Goal: Answer question/provide support

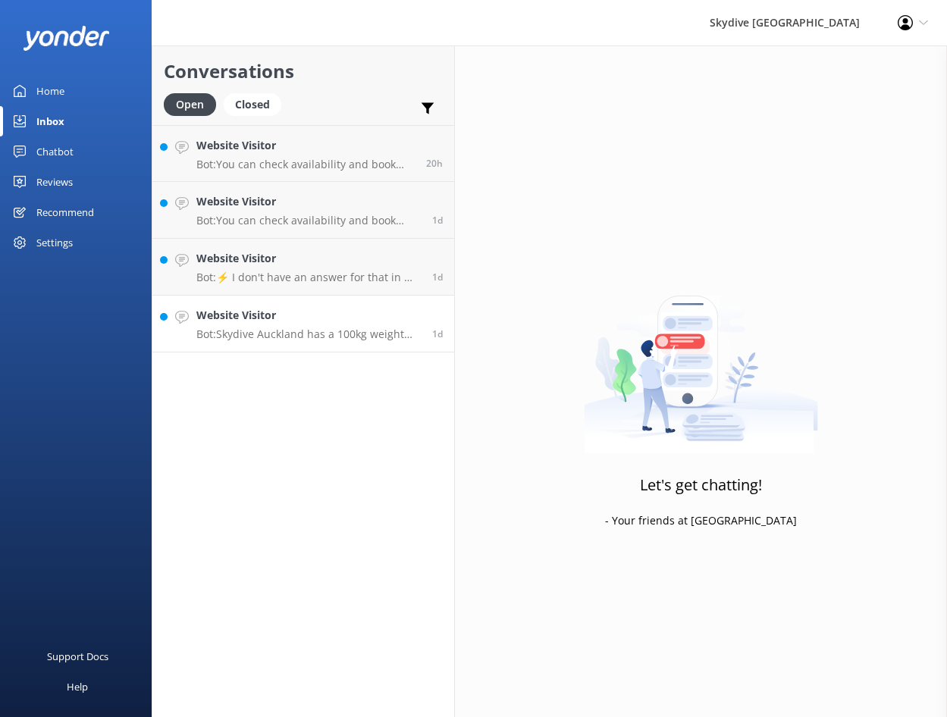
click at [271, 341] on link "Website Visitor Bot: Skydive Auckland has a 100kg weight restriction for tandem…" at bounding box center [303, 324] width 302 height 57
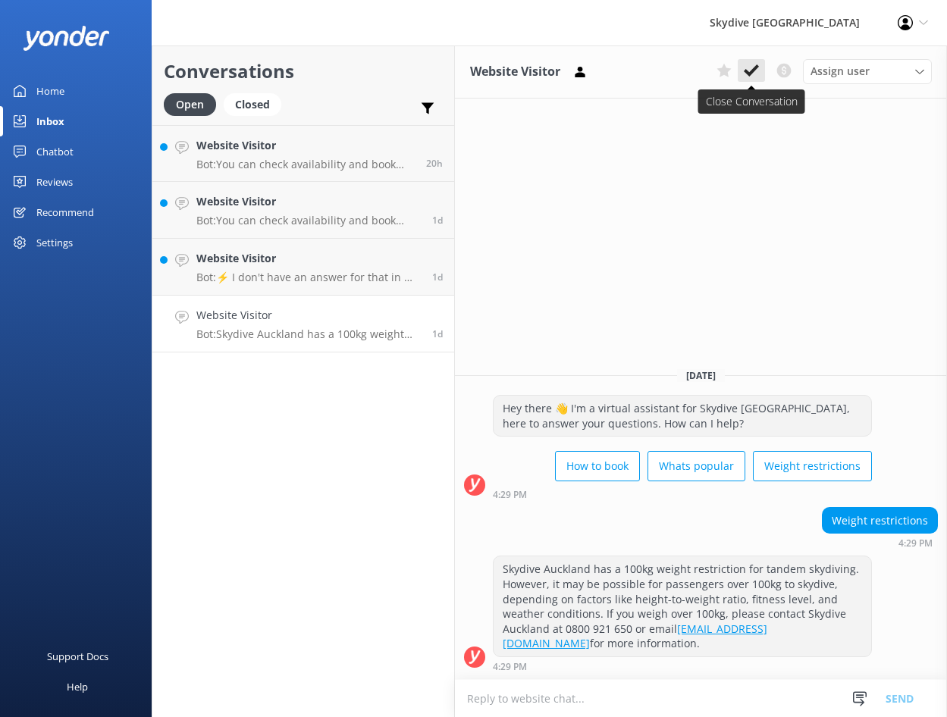
click at [756, 71] on icon at bounding box center [751, 70] width 15 height 15
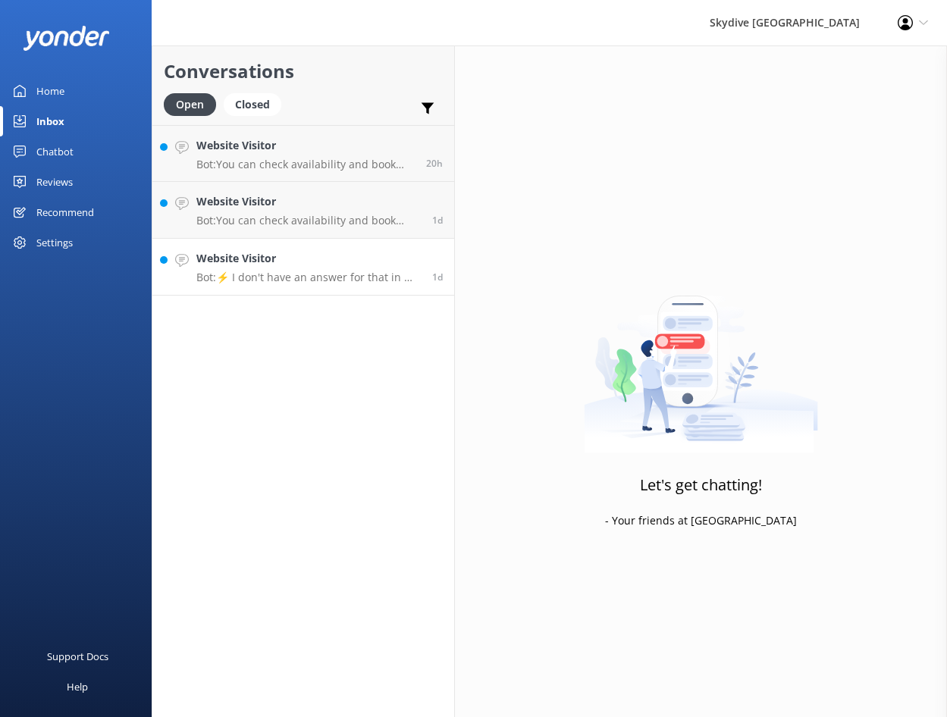
click at [252, 270] on div "Website Visitor Bot: ⚡ I don't have an answer for that in my knowledge base. Pl…" at bounding box center [308, 266] width 224 height 33
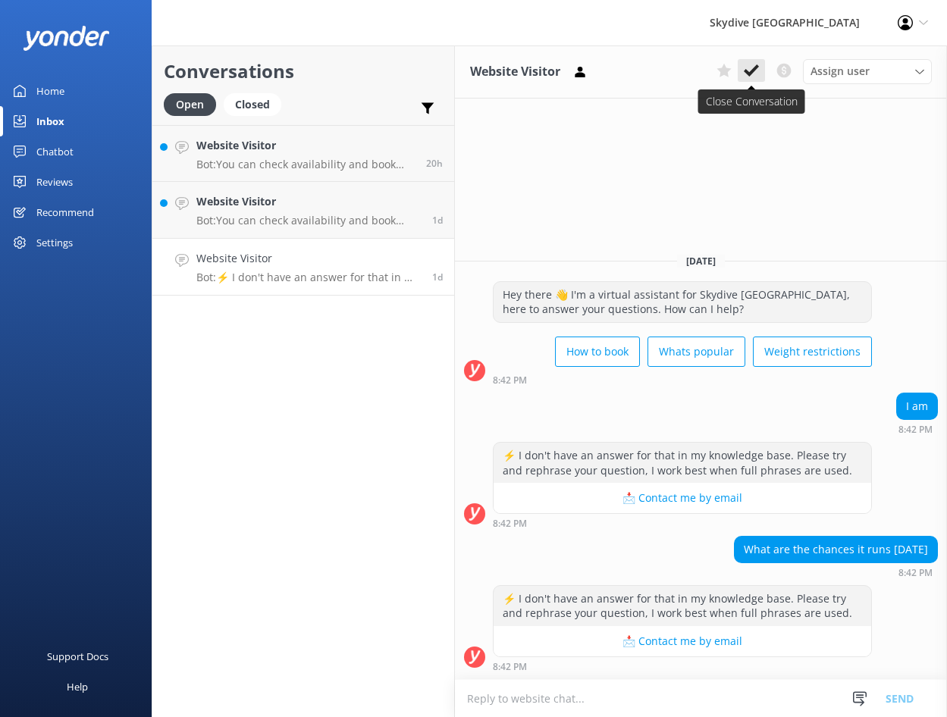
click at [750, 70] on use at bounding box center [751, 70] width 15 height 12
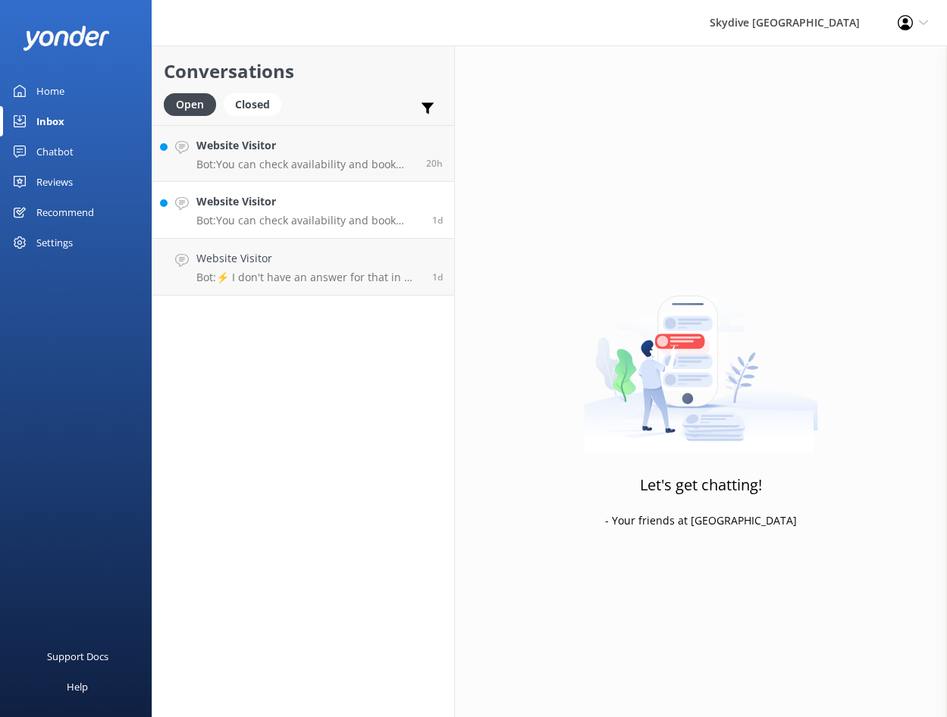
click at [284, 216] on p "Bot: You can check availability and book your skydiving experience on our websi…" at bounding box center [308, 221] width 224 height 14
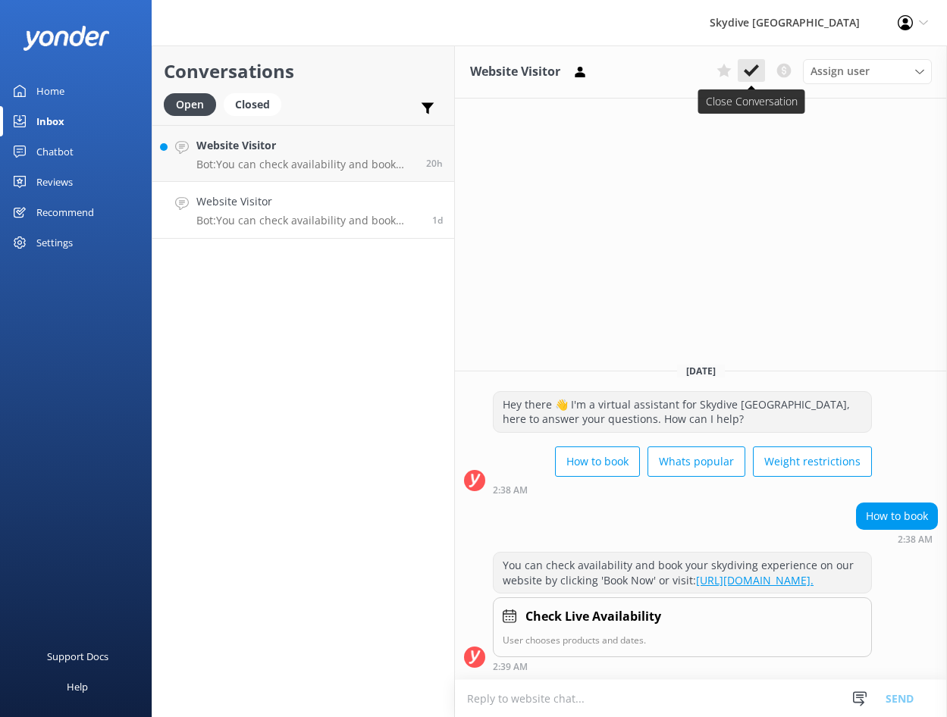
click at [756, 74] on icon at bounding box center [751, 70] width 15 height 15
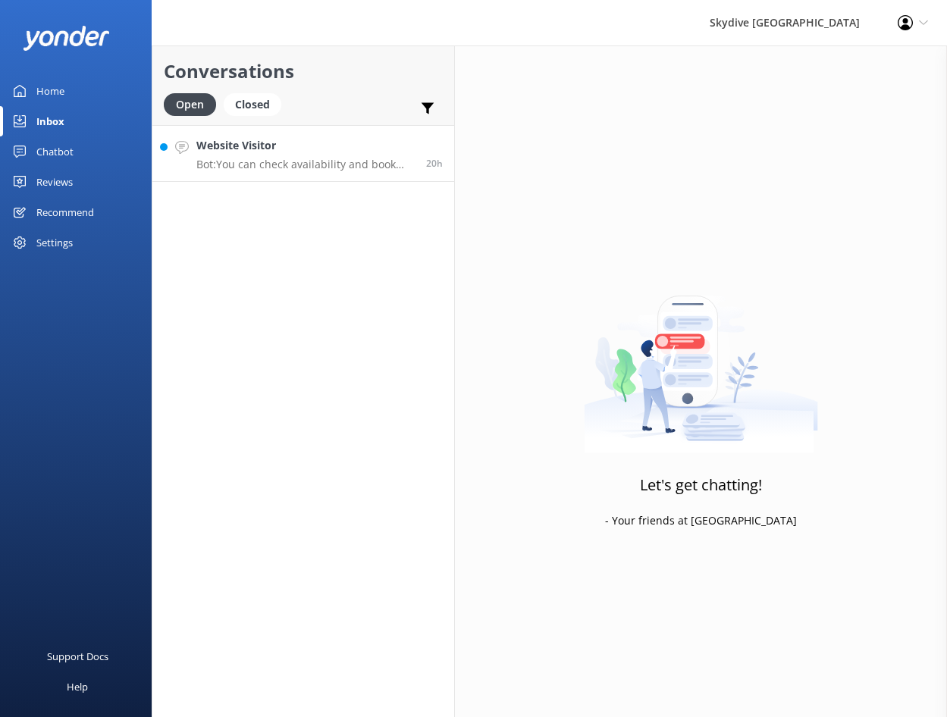
click at [356, 165] on p "Bot: You can check availability and book your skydiving experience on our websi…" at bounding box center [305, 165] width 218 height 14
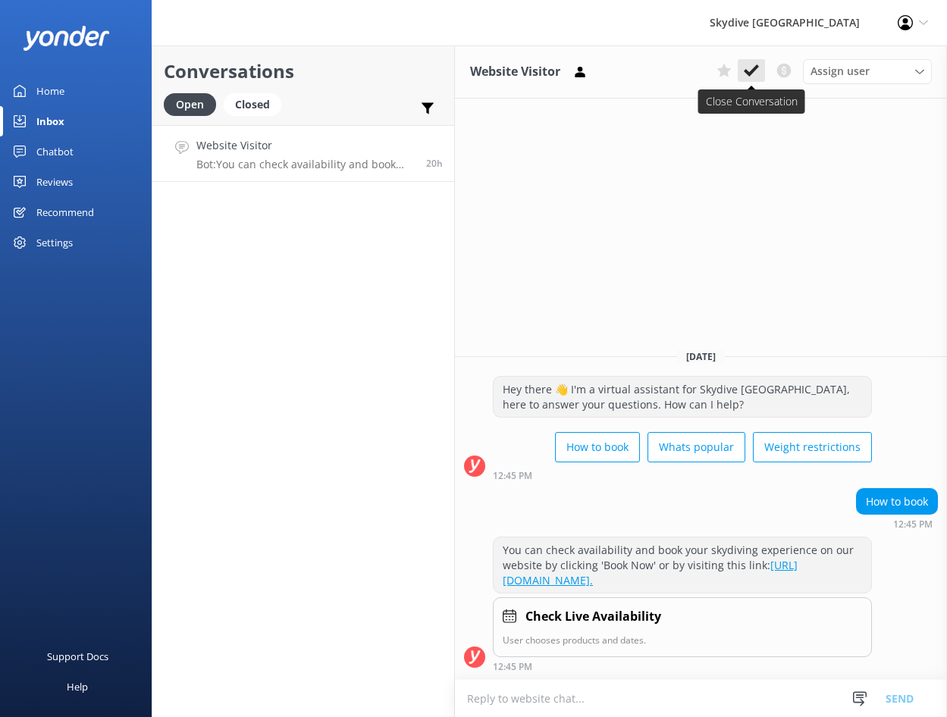
click at [750, 68] on icon at bounding box center [751, 70] width 15 height 15
